Goal: Transaction & Acquisition: Purchase product/service

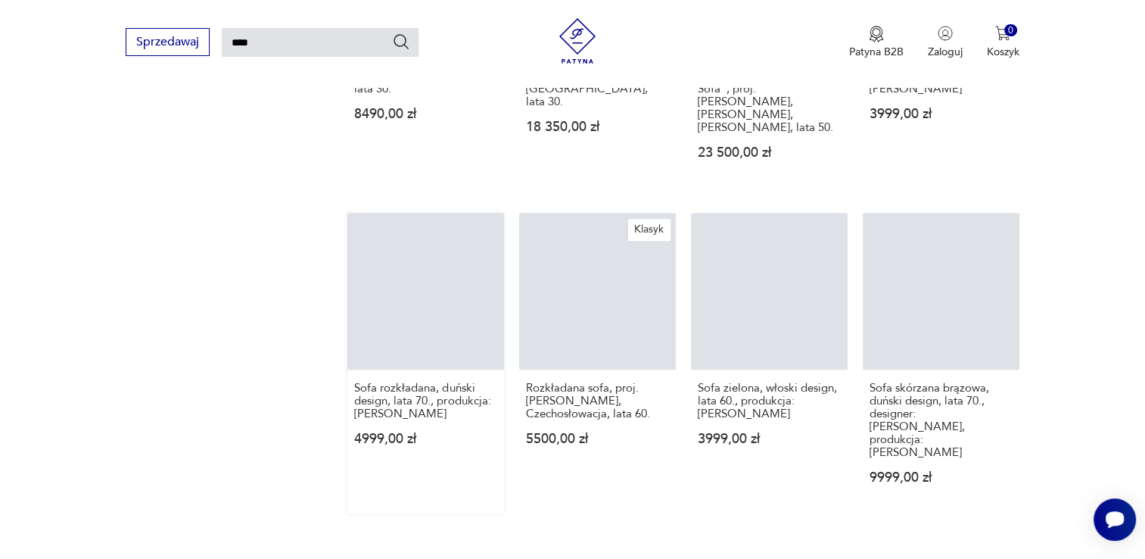
scroll to position [1136, 0]
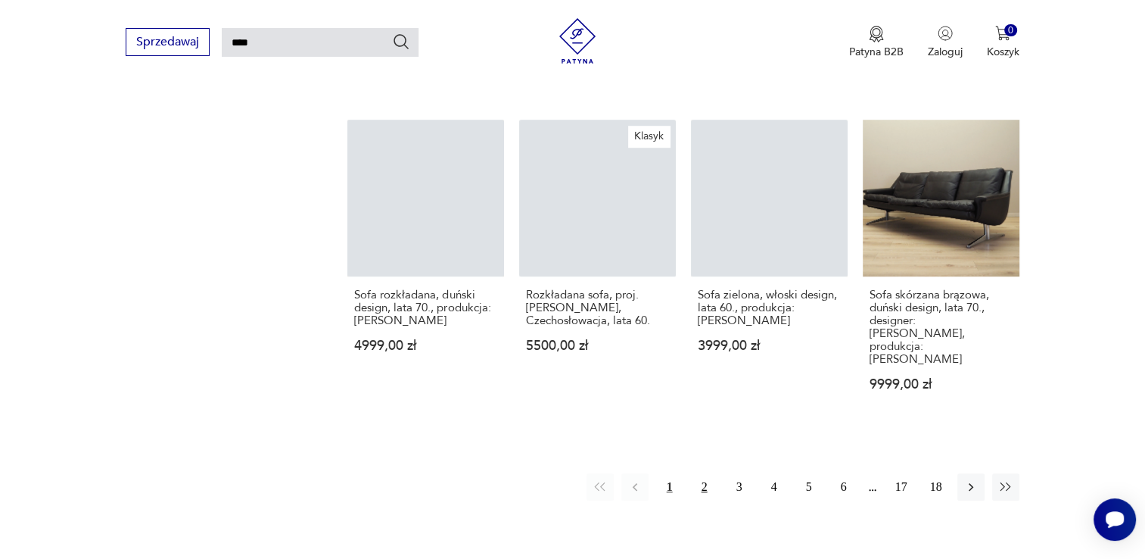
click at [700, 473] on button "2" at bounding box center [704, 486] width 27 height 27
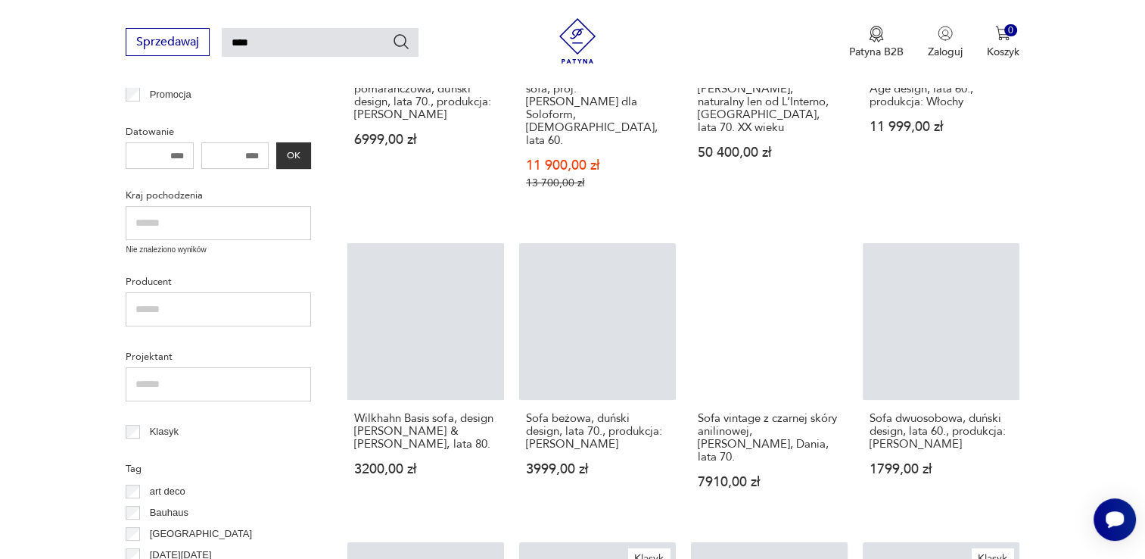
scroll to position [205, 0]
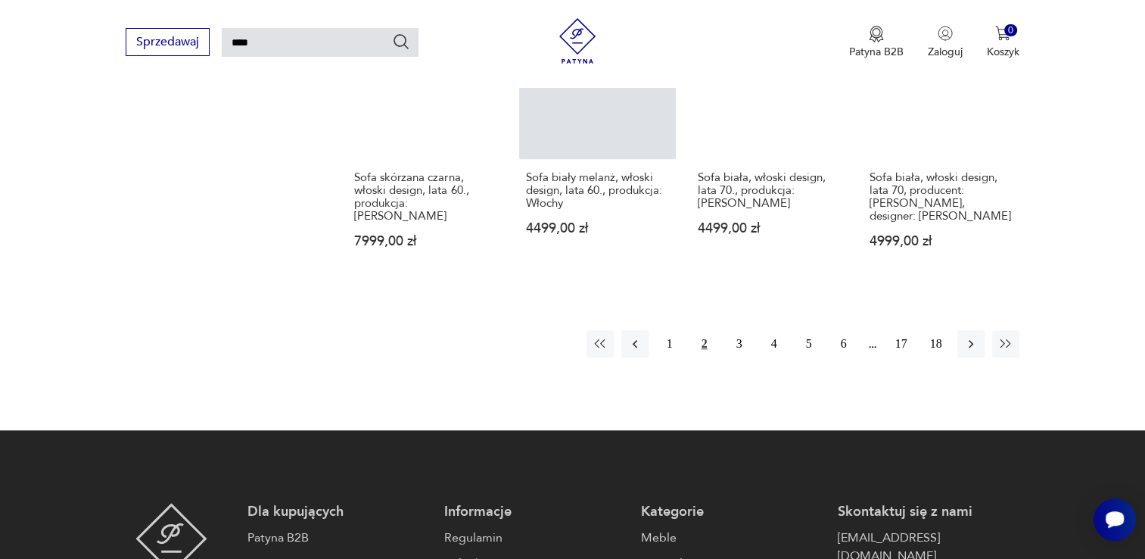
scroll to position [1287, 0]
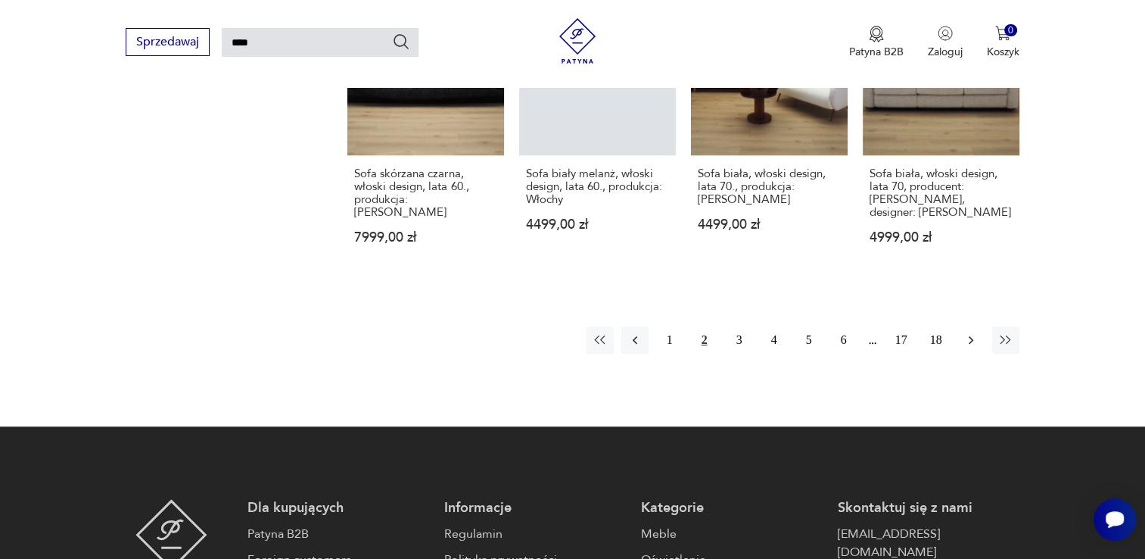
click at [974, 332] on icon "button" at bounding box center [971, 339] width 15 height 15
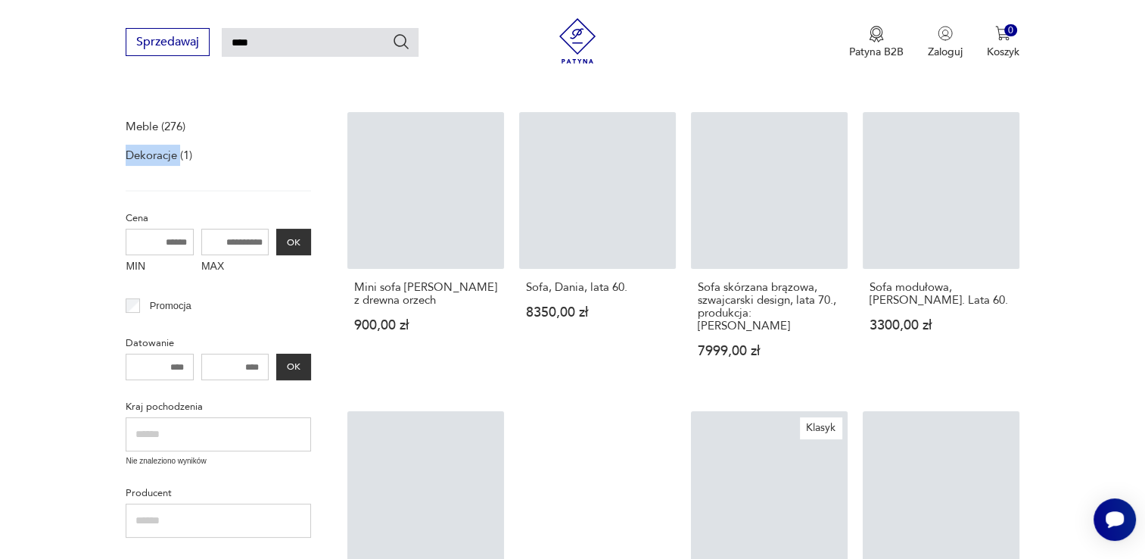
scroll to position [303, 0]
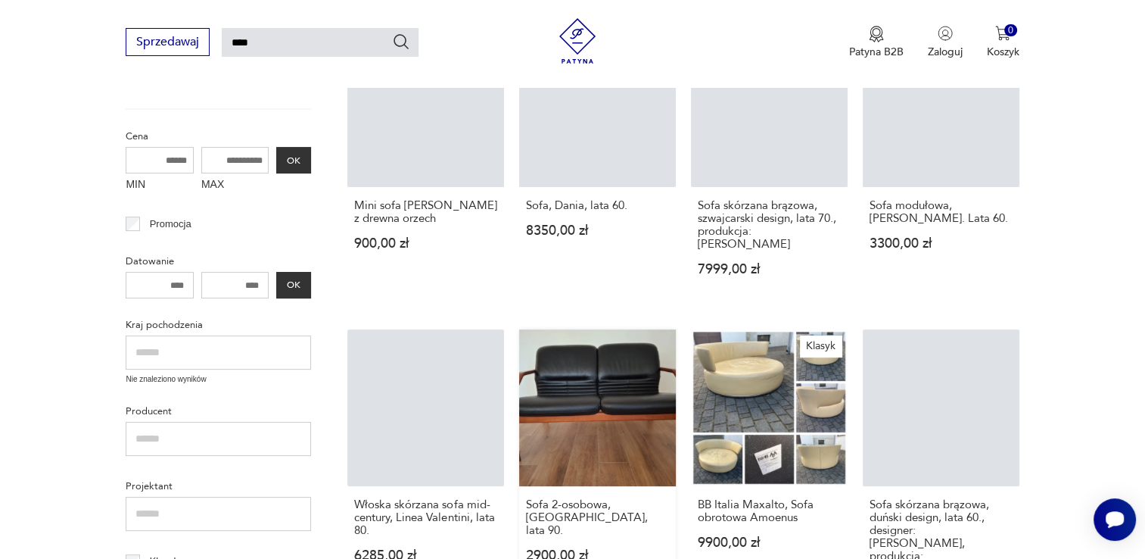
click at [615, 407] on link "Sofa 2-osobowa, [GEOGRAPHIC_DATA], lata 90. 2900,00 zł" at bounding box center [597, 485] width 157 height 313
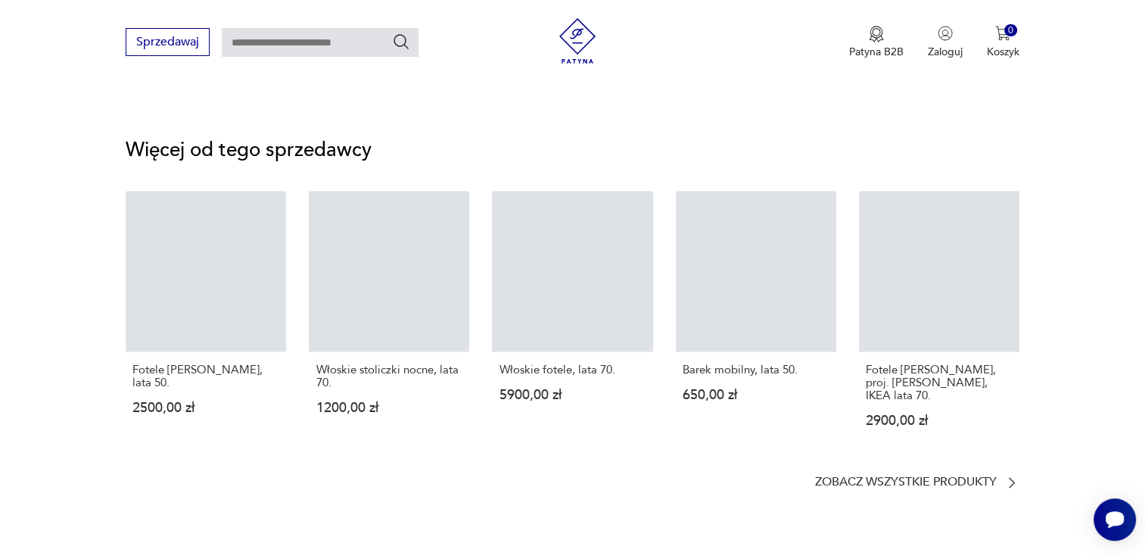
scroll to position [2044, 0]
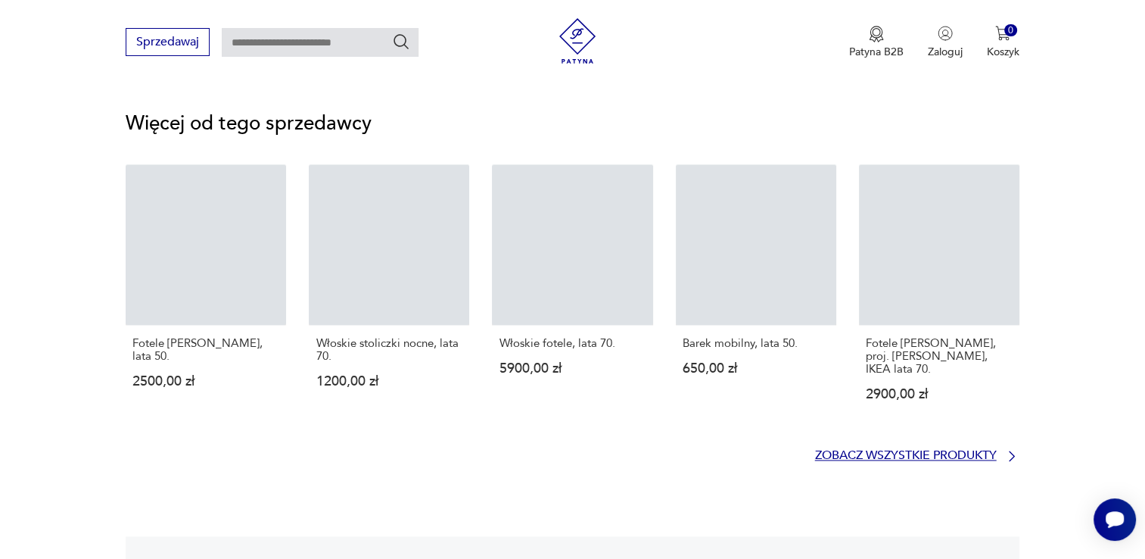
click at [905, 450] on p "Zobacz wszystkie produkty" at bounding box center [906, 455] width 182 height 10
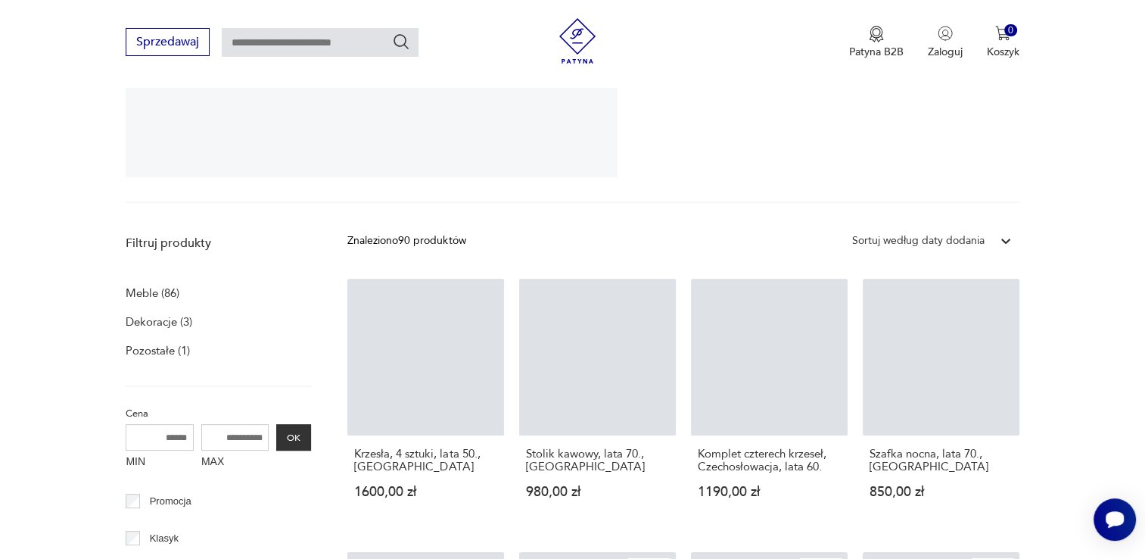
scroll to position [151, 0]
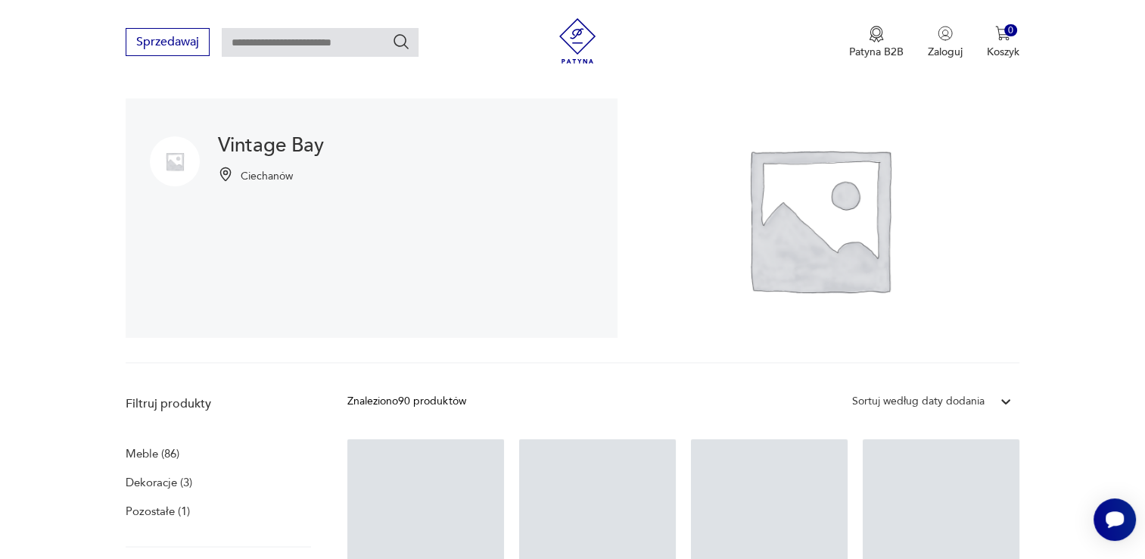
click at [1076, 336] on section "Vintage Bay Ciechanów" at bounding box center [572, 230] width 1145 height 265
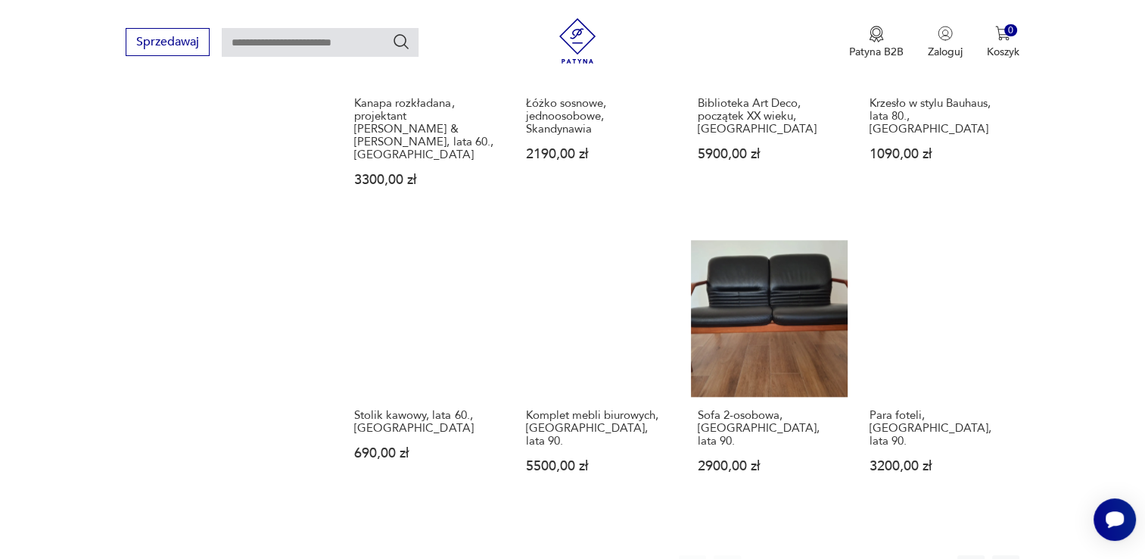
scroll to position [1287, 0]
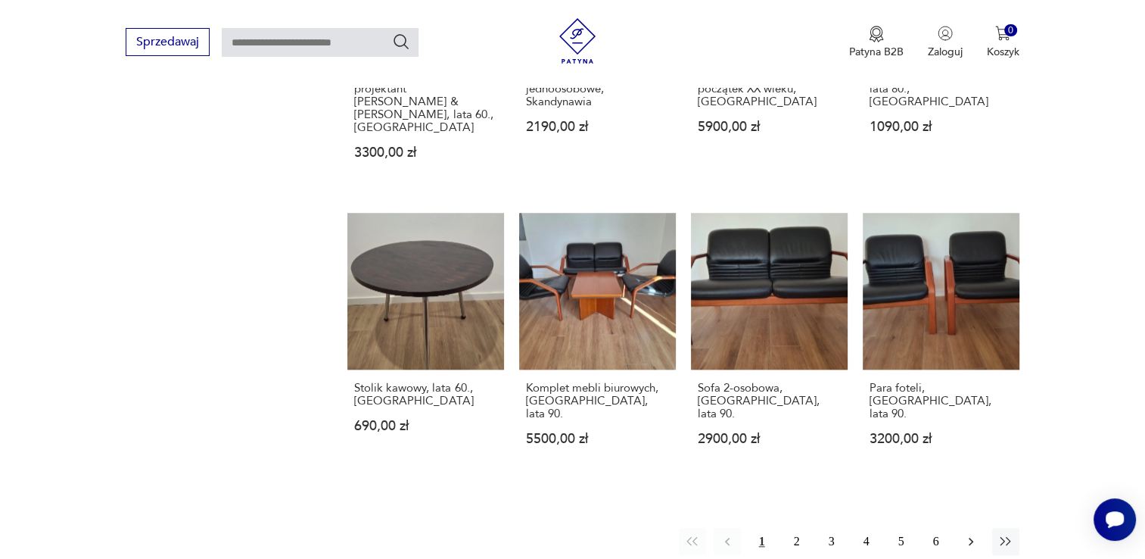
click at [971, 537] on icon "button" at bounding box center [970, 541] width 5 height 8
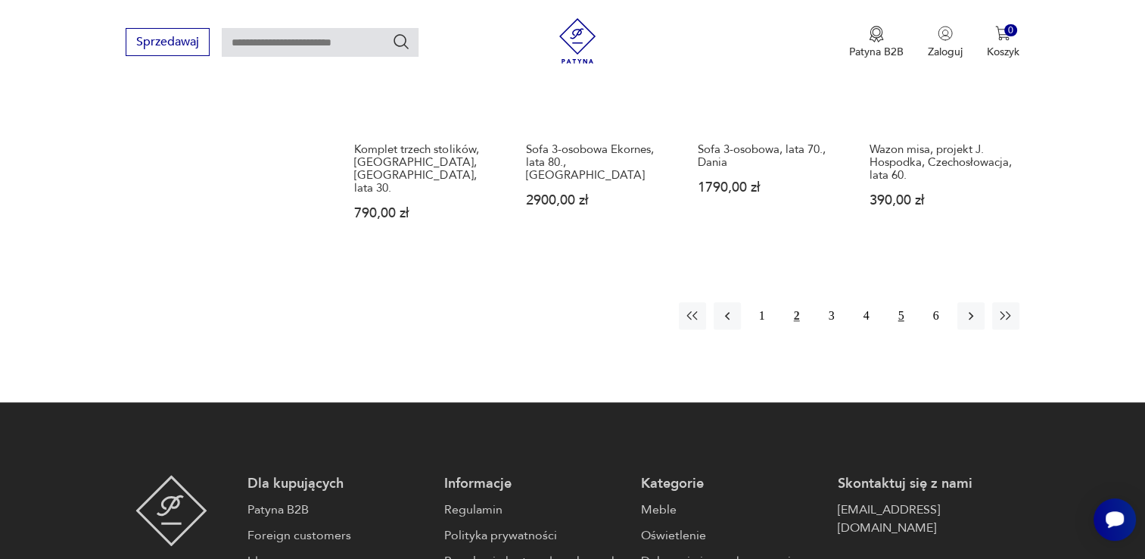
scroll to position [1506, 0]
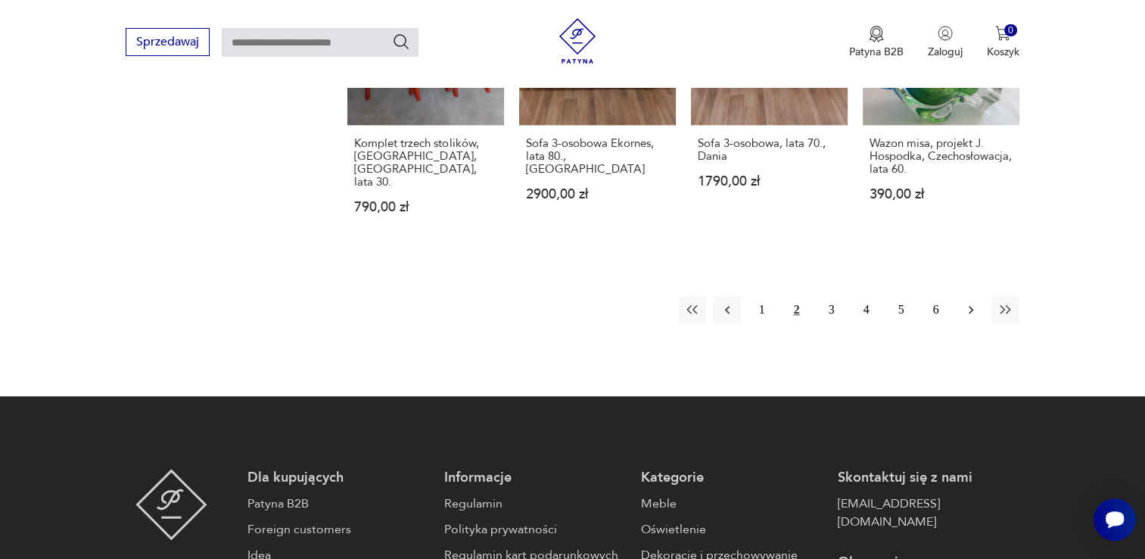
click at [969, 302] on icon "button" at bounding box center [971, 309] width 15 height 15
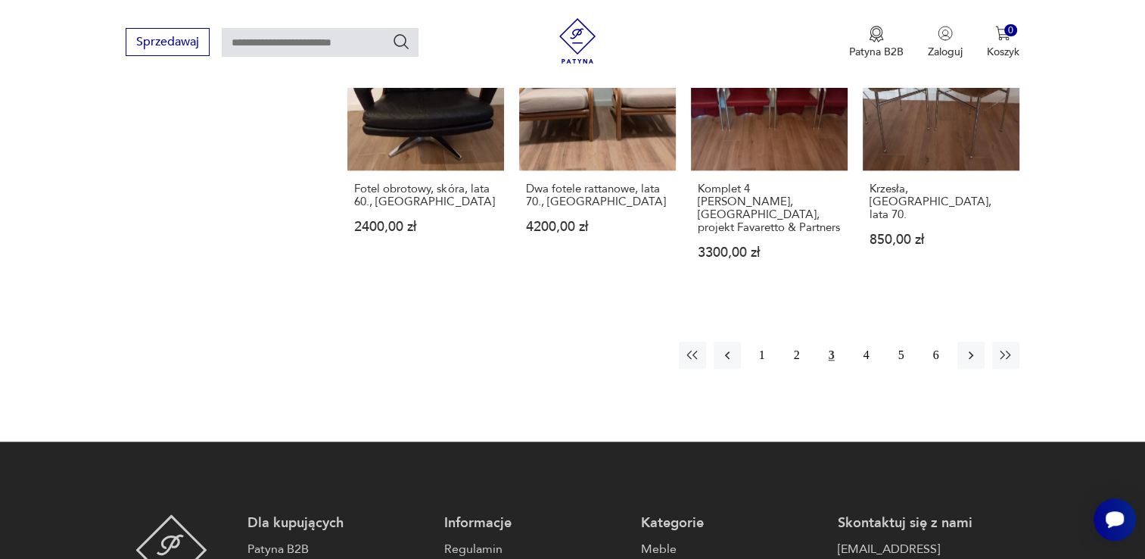
scroll to position [1523, 0]
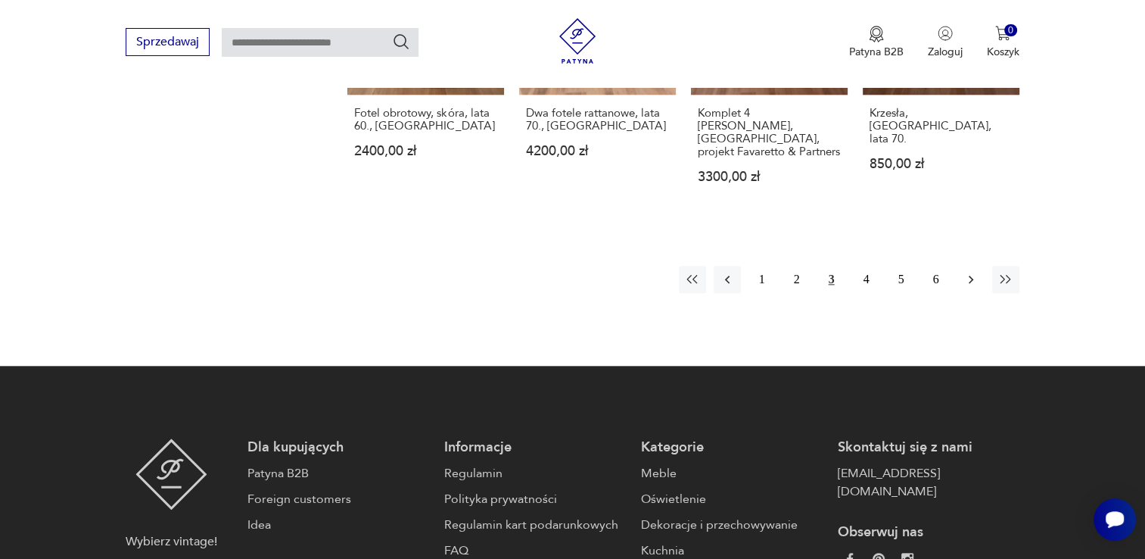
click at [968, 272] on icon "button" at bounding box center [971, 279] width 15 height 15
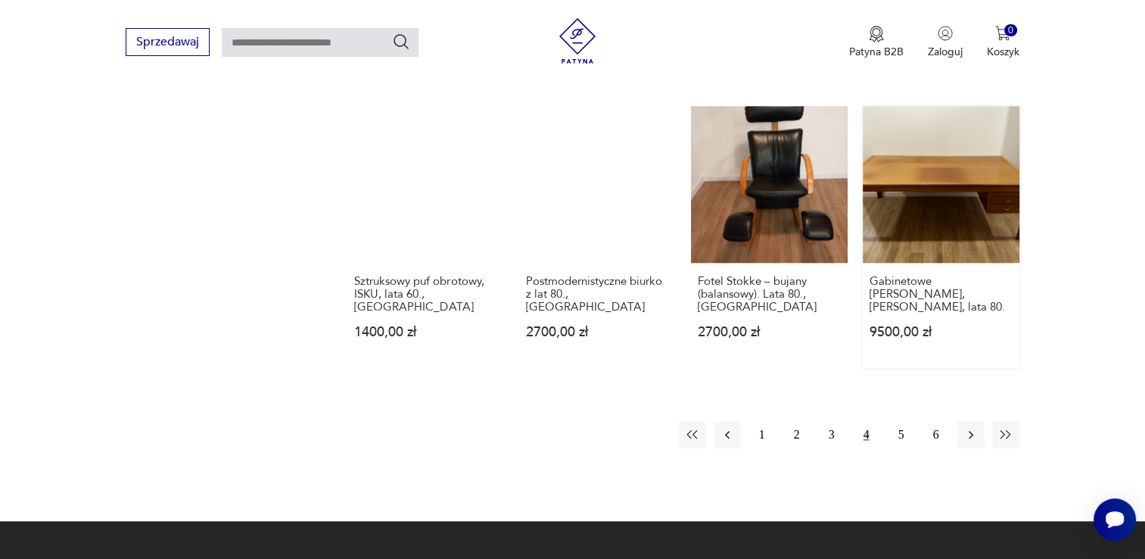
scroll to position [1372, 0]
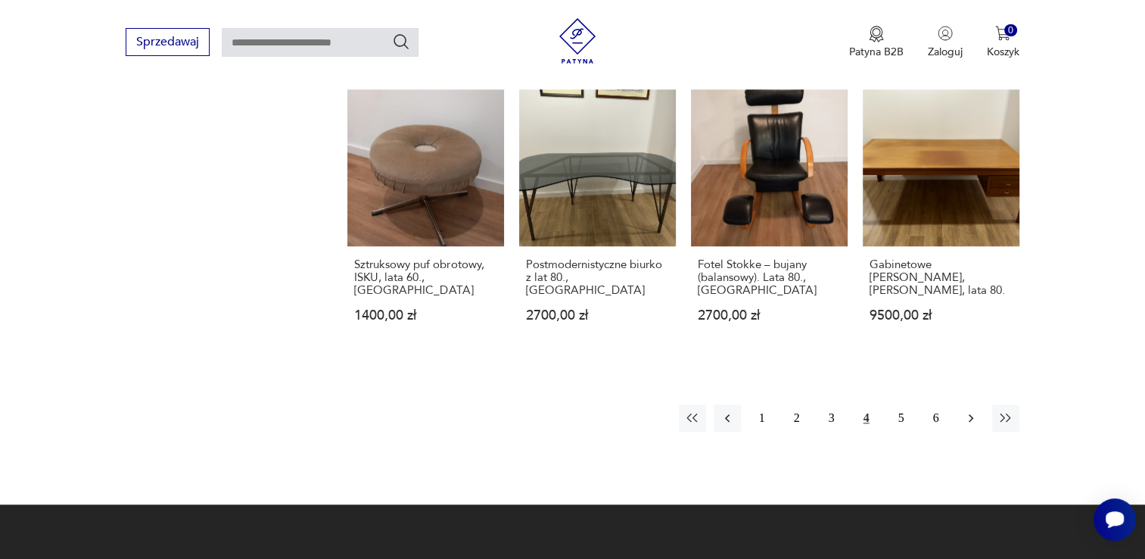
click at [966, 410] on icon "button" at bounding box center [971, 417] width 15 height 15
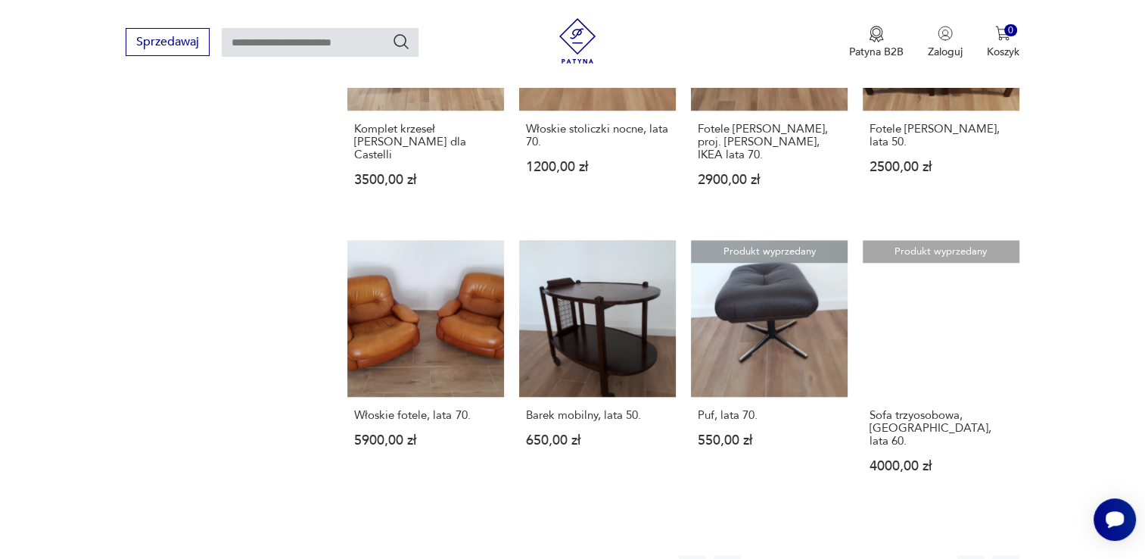
scroll to position [1220, 0]
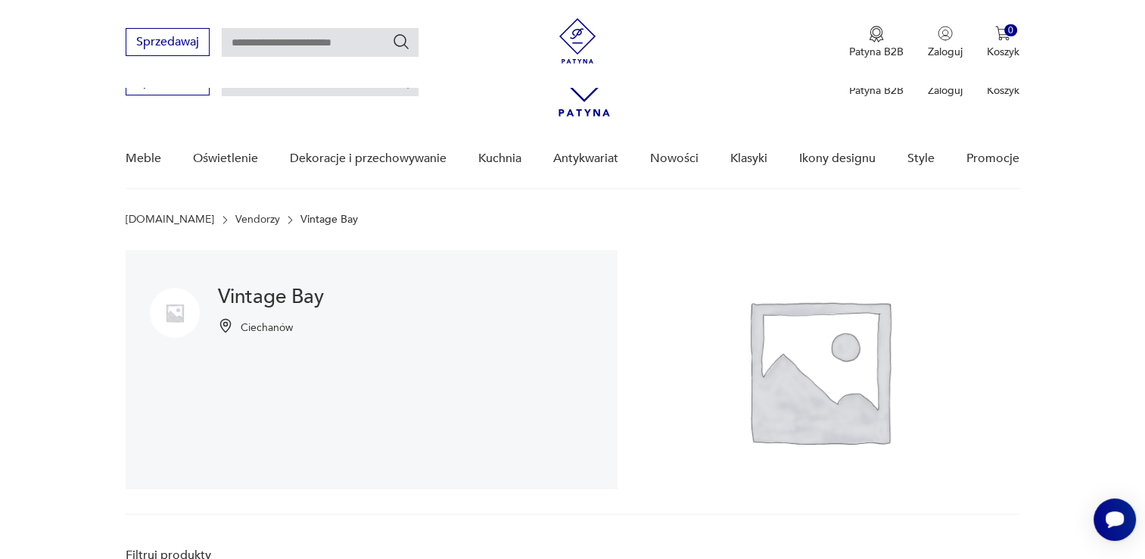
scroll to position [1048, 0]
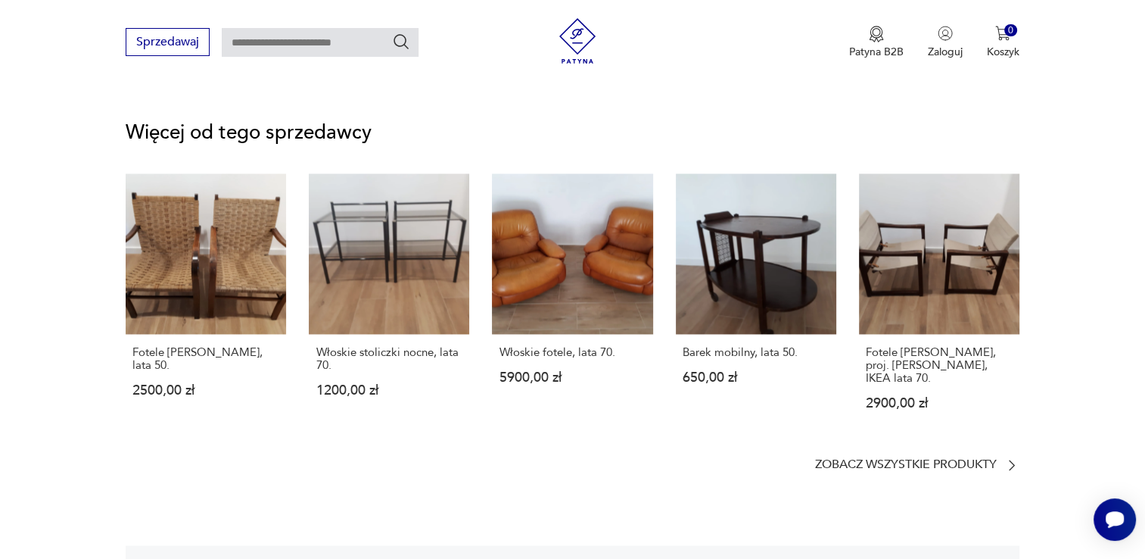
type input "****"
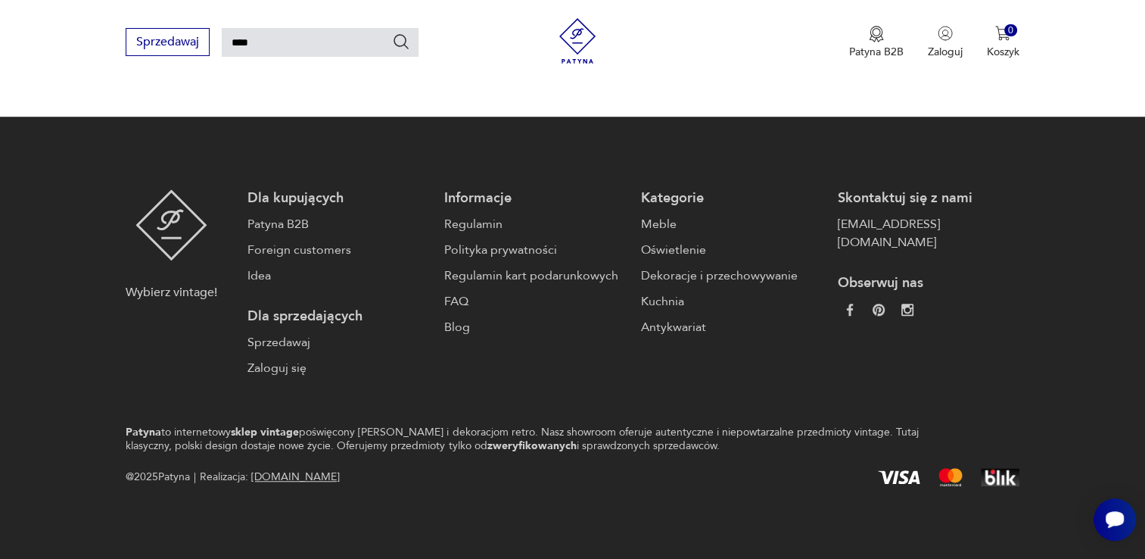
scroll to position [283, 0]
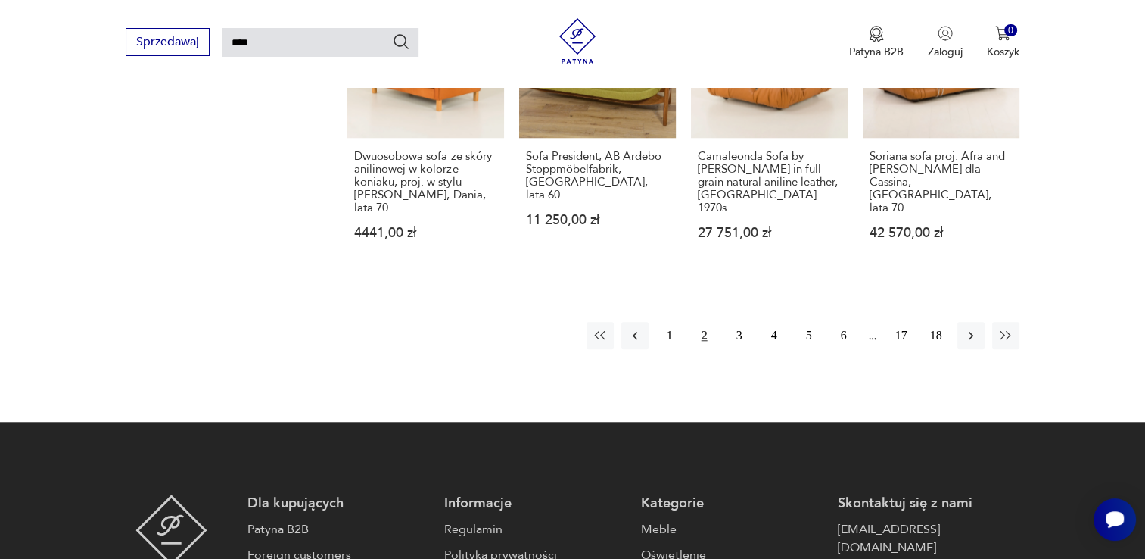
scroll to position [1136, 0]
